Goal: Entertainment & Leisure: Consume media (video, audio)

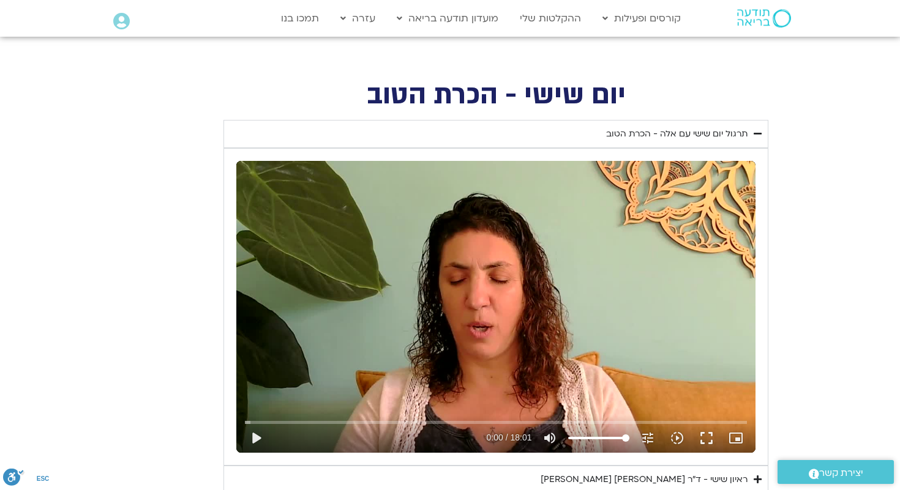
scroll to position [500, 0]
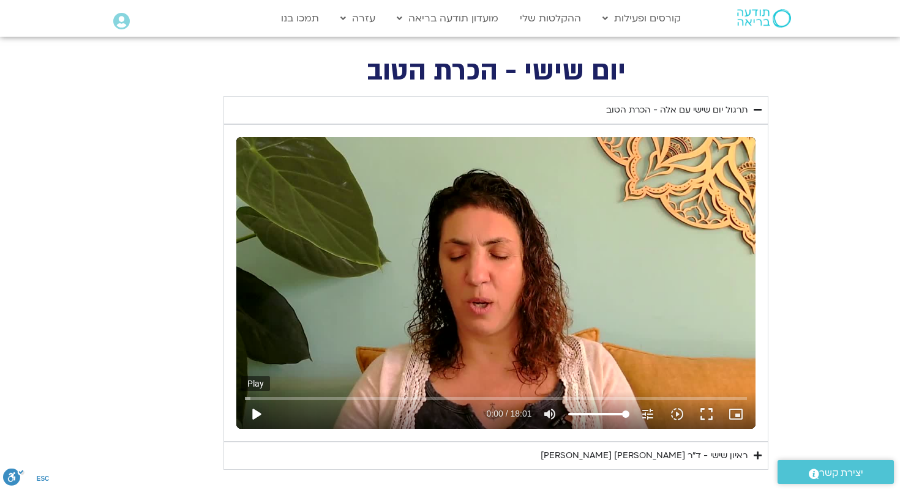
click at [260, 414] on button "play_arrow" at bounding box center [255, 414] width 29 height 29
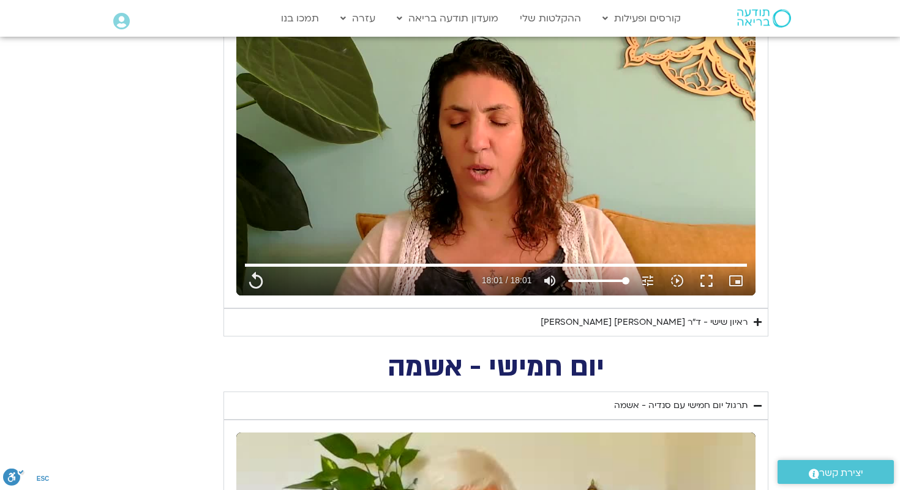
scroll to position [637, 0]
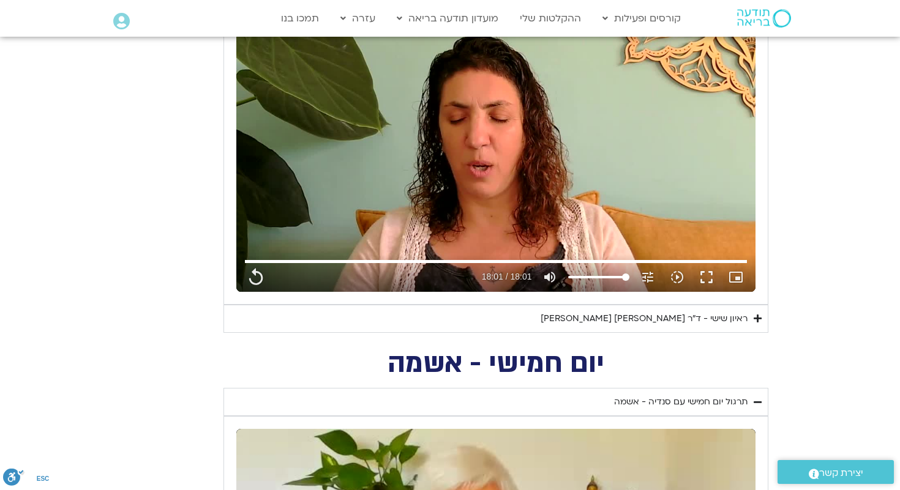
click at [633, 323] on div "ראיון שישי - ד"ר [PERSON_NAME] [PERSON_NAME]" at bounding box center [643, 319] width 207 height 15
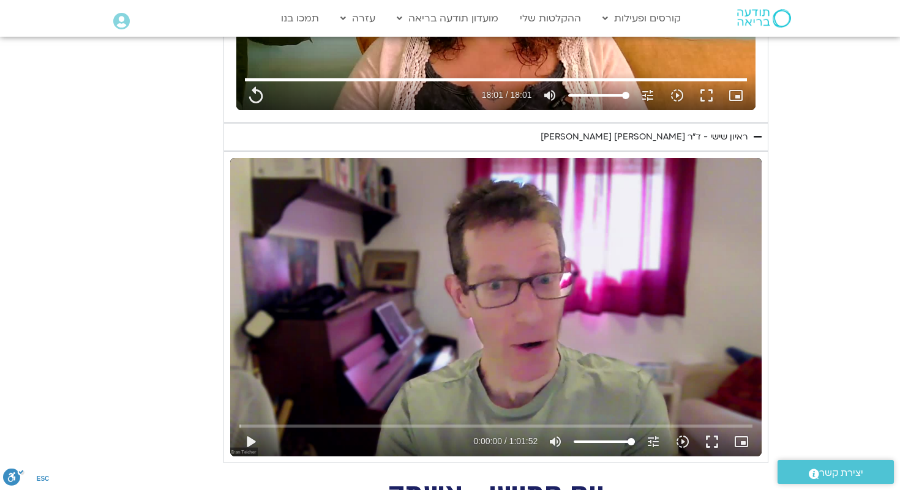
scroll to position [820, 0]
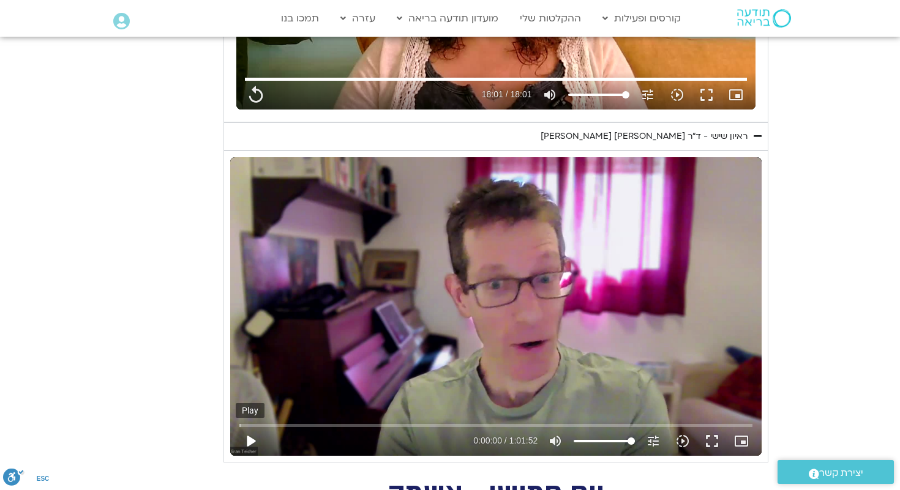
click at [249, 443] on button "play_arrow" at bounding box center [250, 441] width 29 height 29
type input "1081.16"
type input "0.00914"
type input "1081.16"
type input "0.052492"
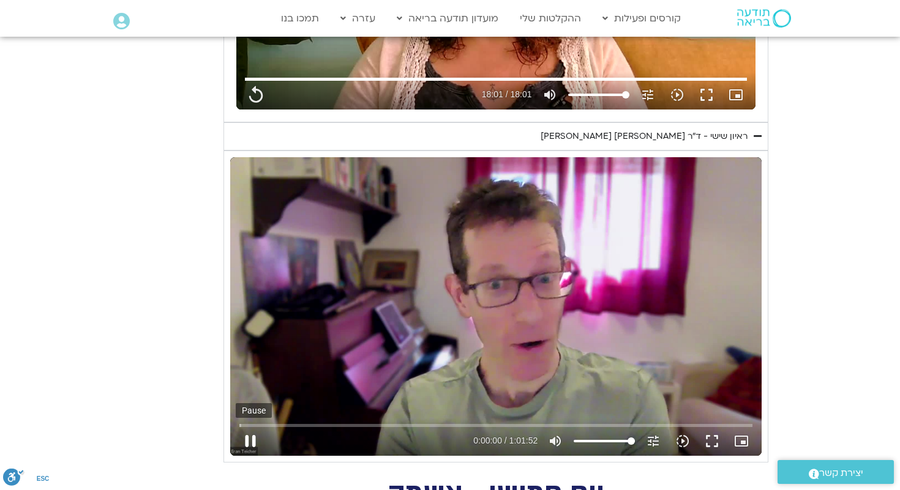
type input "1081.16"
type input "0.179284"
type input "1081.16"
type input "0.305353"
type input "1081.16"
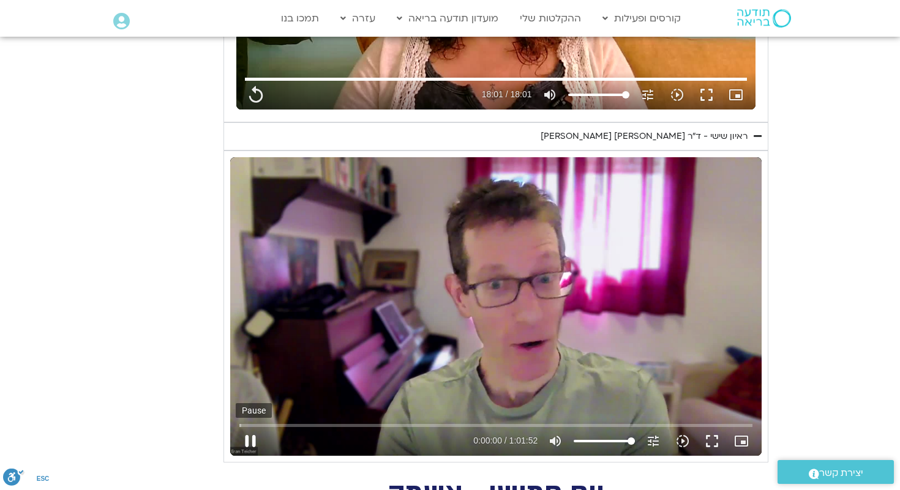
type input "0.43226"
type input "1081.16"
type input "0.558115"
type input "1081.16"
type input "0.683677"
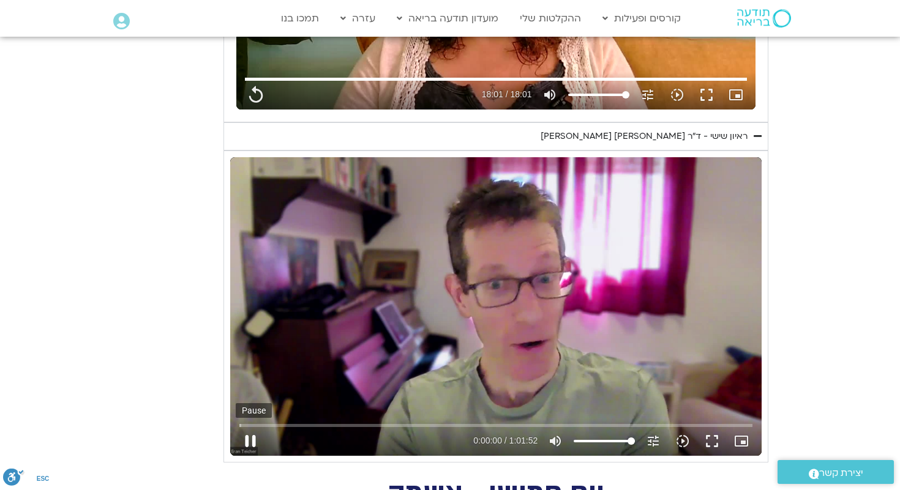
type input "1081.16"
type input "0.809349"
type input "1081.16"
type input "0.934753"
type input "1081.16"
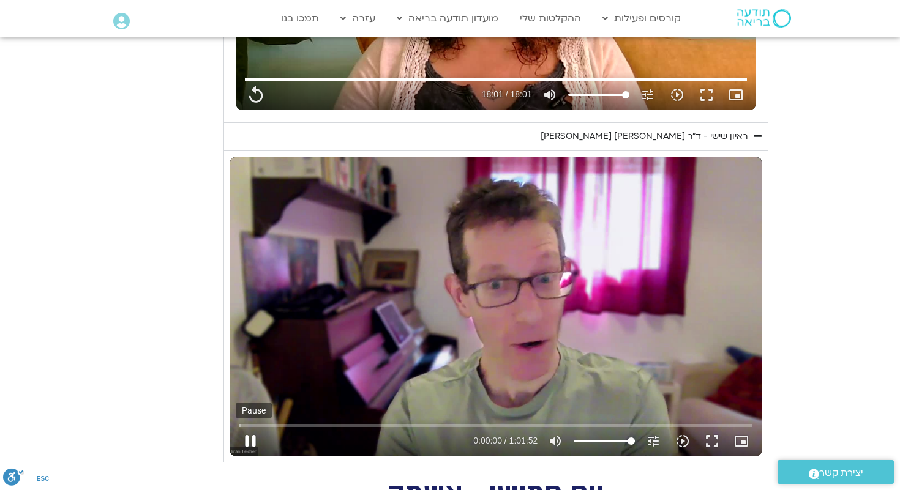
type input "1.060533"
type input "1081.16"
type input "1.186691"
type input "1081.16"
type input "1.311905"
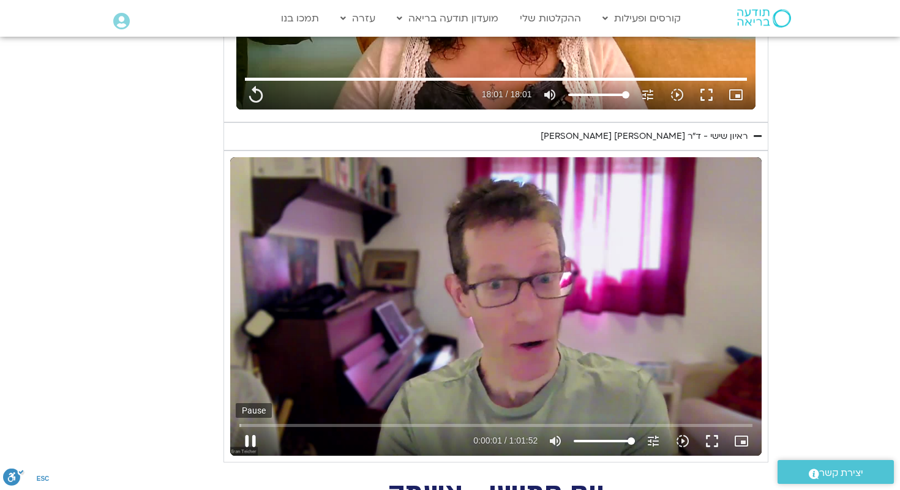
type input "1081.16"
type input "1.438043"
type input "1081.16"
type input "1.564056"
type input "1081.16"
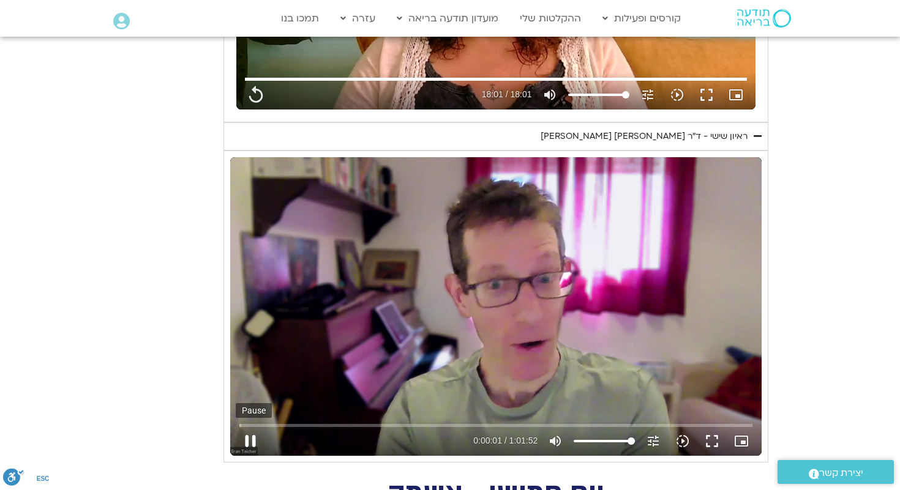
type input "1.690042"
type input "1081.16"
type input "1.815338"
type input "1081.16"
type input "1.940774"
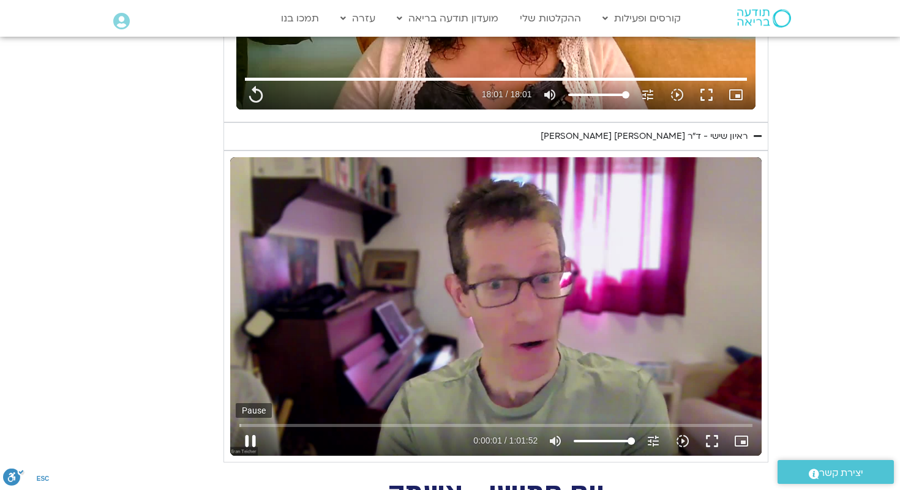
type input "1081.16"
type input "2.065996"
type input "1081.16"
type input "2.191304"
type input "1081.16"
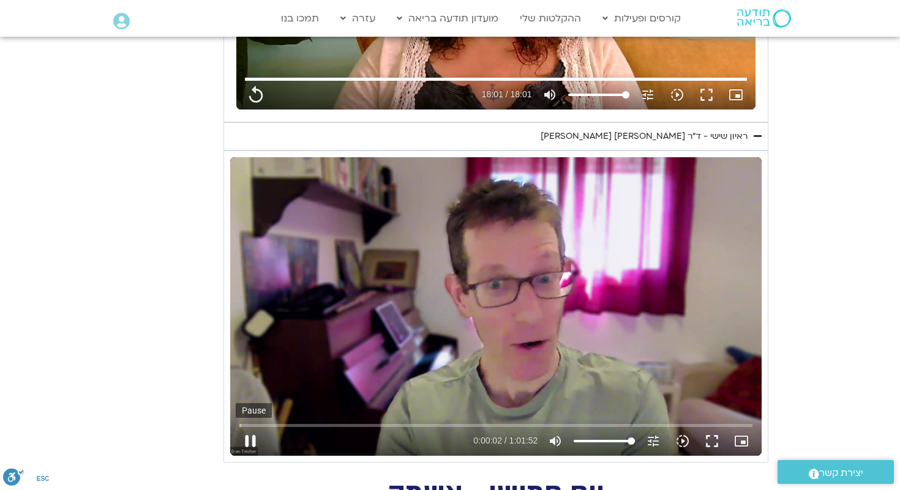
type input "2.31704"
type input "1081.16"
type input "2.442486"
type input "1081.16"
type input "2.567859"
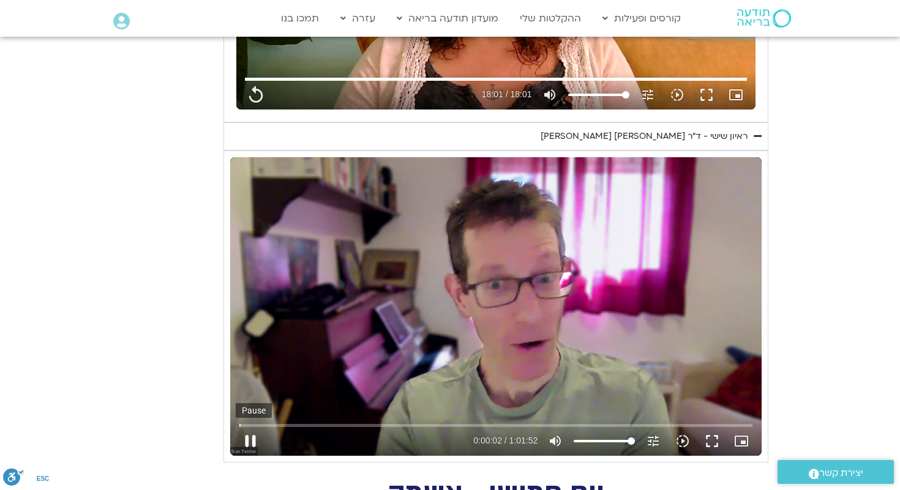
type input "1081.16"
type input "2.695375"
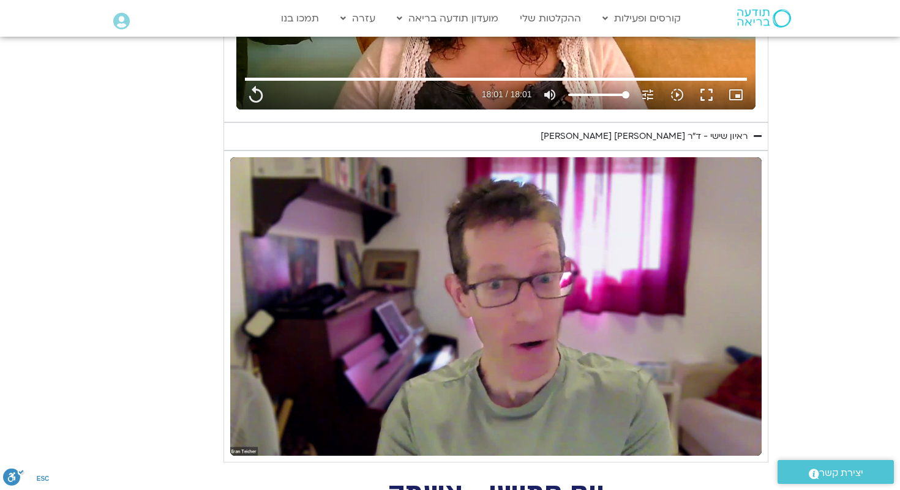
type input "1081.16"
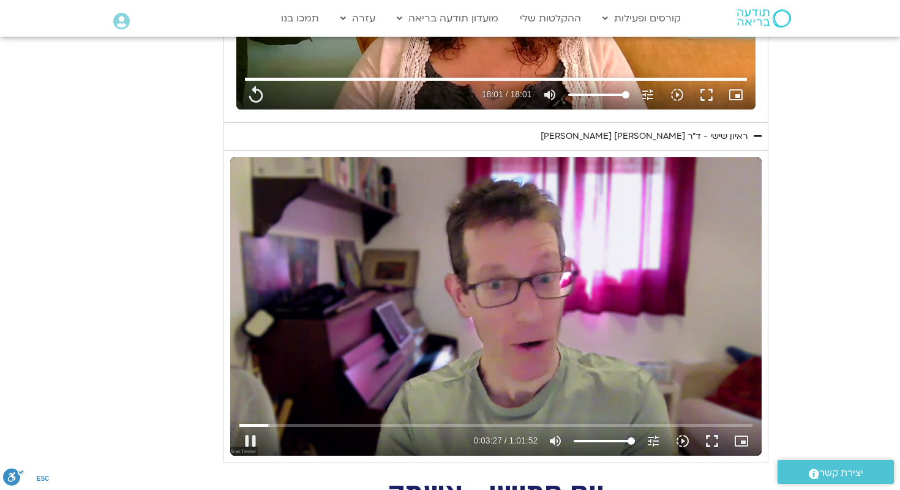
type input "208.013412"
type input "1081.16"
type input "208.063508"
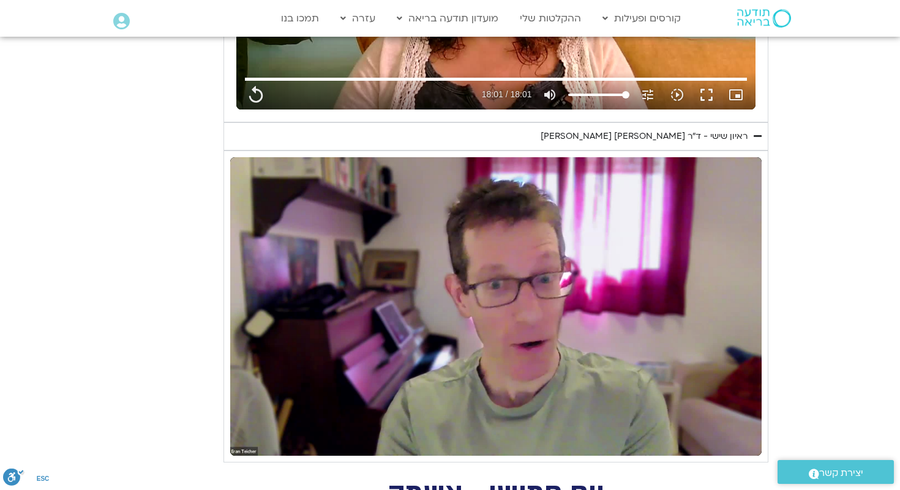
type input "1081.16"
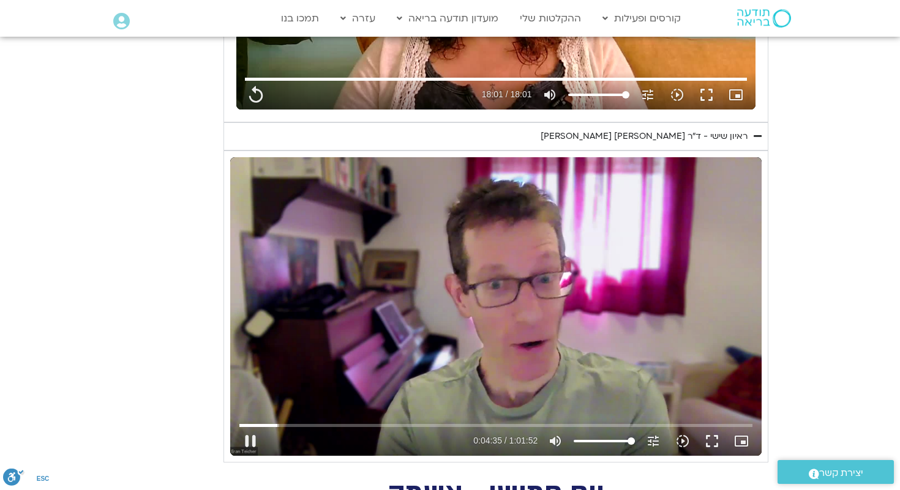
type input "275.79706"
type input "1081.16"
type input "275.880644"
type input "1081.16"
type input "276.006851"
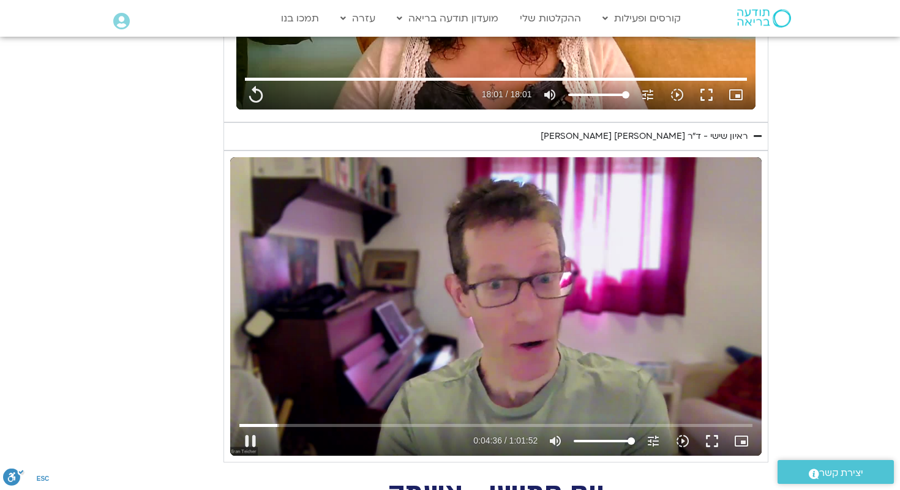
type input "1081.16"
type input "276.132224"
type input "1081.16"
type input "276.258249"
type input "1081.16"
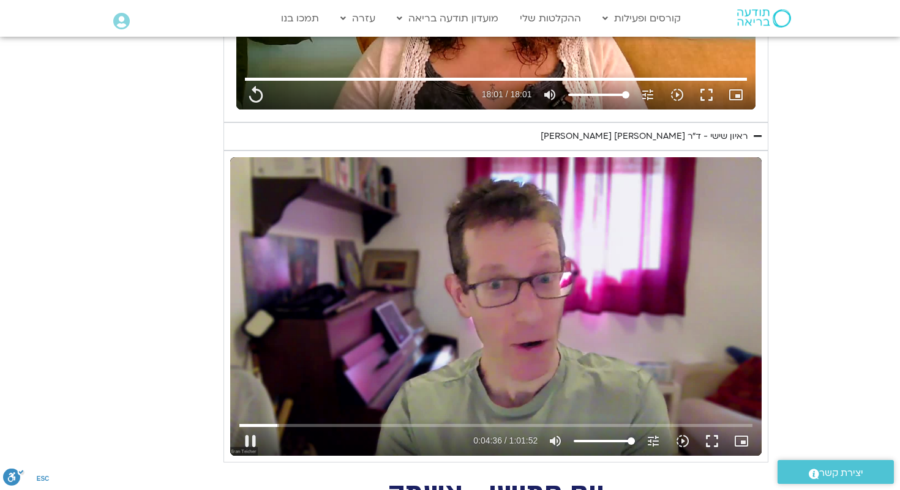
type input "276.384019"
type input "1081.16"
type input "276.509756"
type input "1081.16"
type input "276.635897"
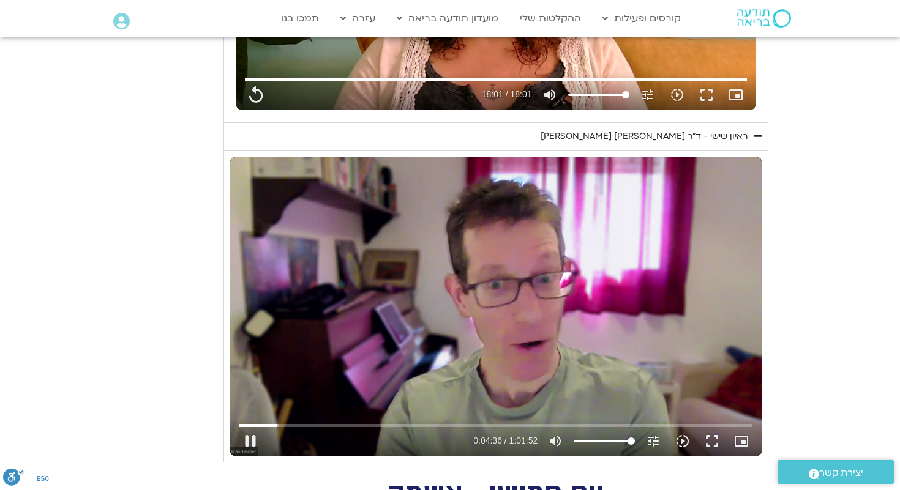
type input "1081.16"
type input "276.761578"
type input "1081.16"
type input "276.996598"
type input "1081.16"
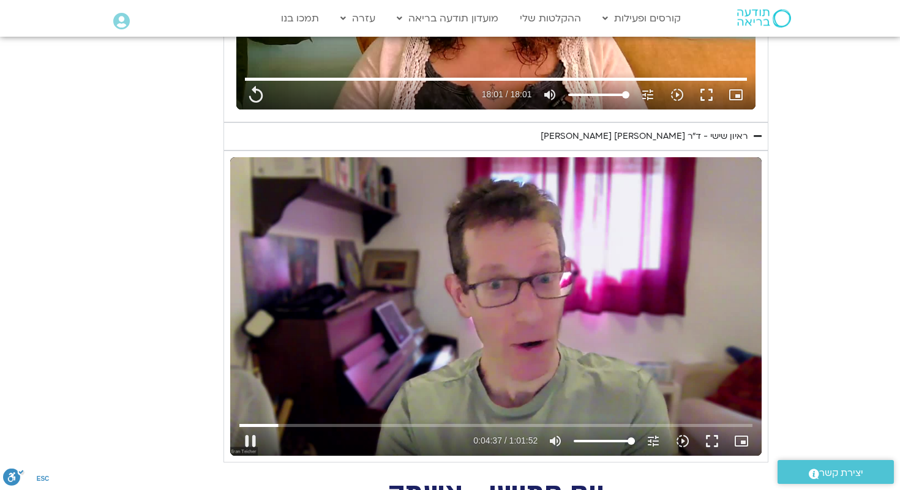
type input "277.064291"
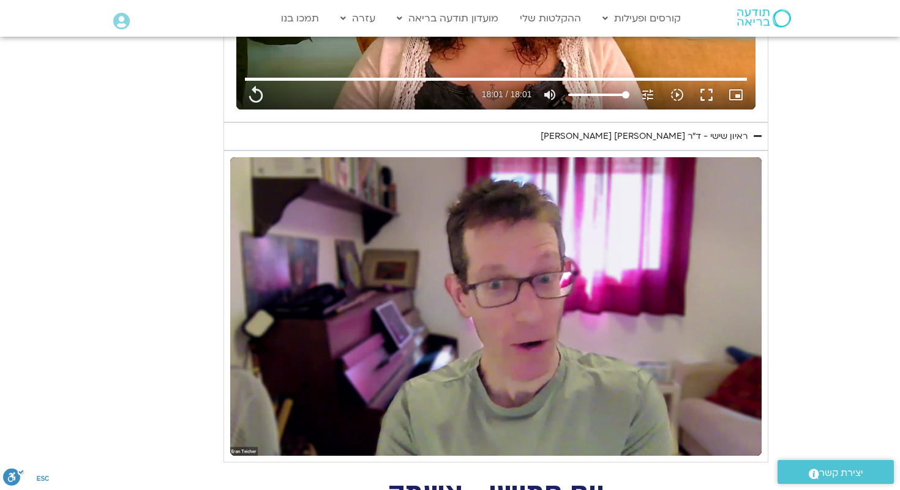
type input "1081.16"
type input "277.49683"
type input "1081.16"
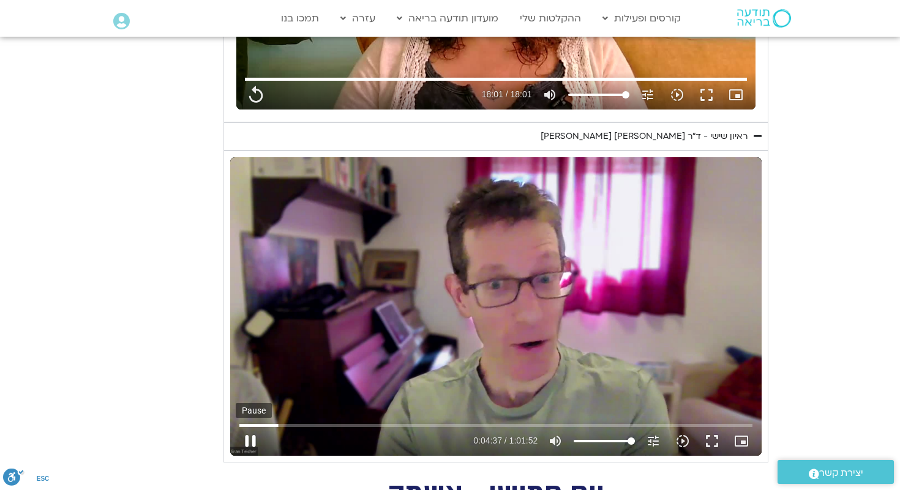
type input "277.630261"
type input "1081.16"
type input "277.746742"
type input "1081.16"
type input "277.796832"
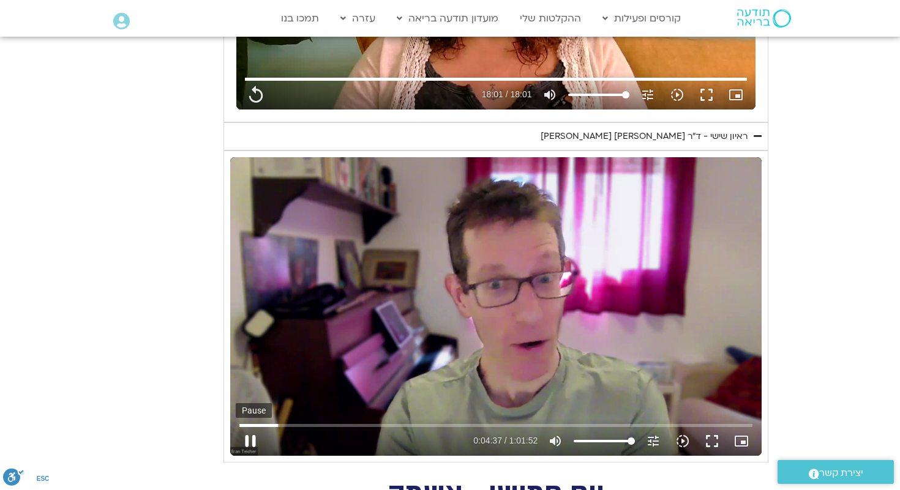
type input "1081.16"
type input "277.897639"
click at [250, 444] on button "pause" at bounding box center [250, 441] width 29 height 29
type input "1081.16"
type input "278.017997"
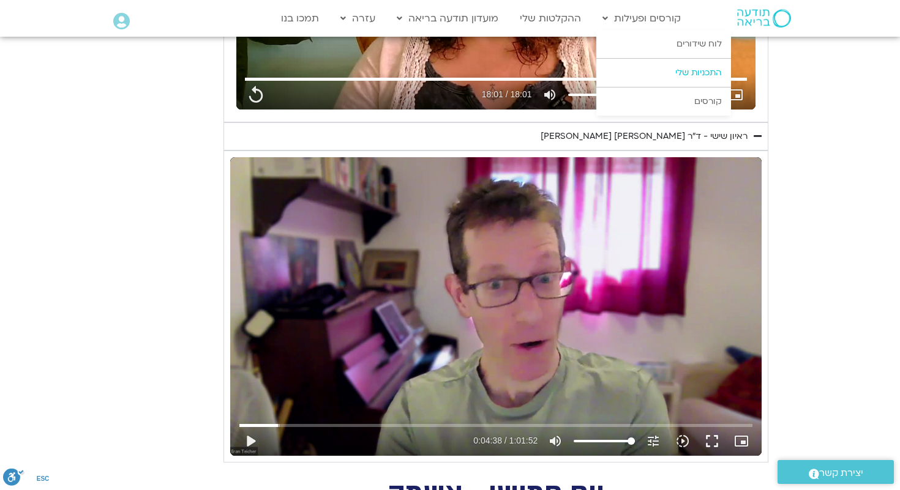
type input "1081.16"
